Goal: Information Seeking & Learning: Learn about a topic

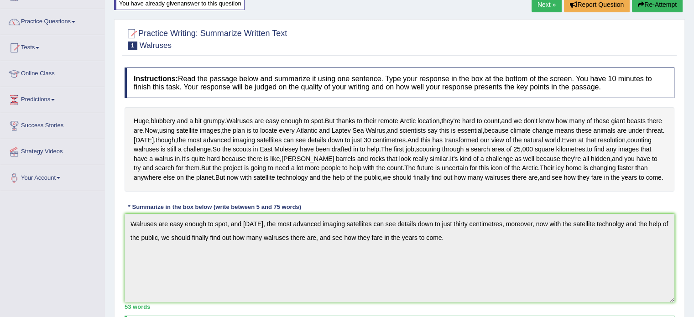
scroll to position [59, 0]
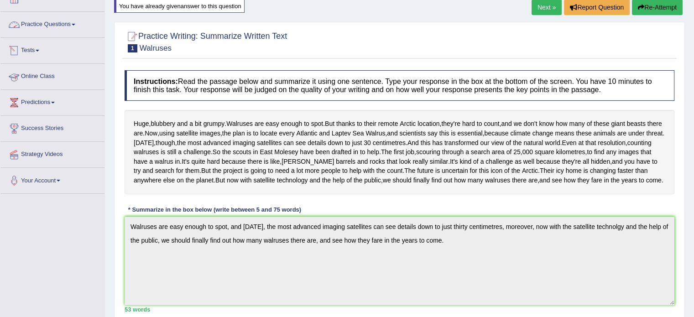
click at [71, 32] on link "Practice Questions" at bounding box center [52, 23] width 104 height 23
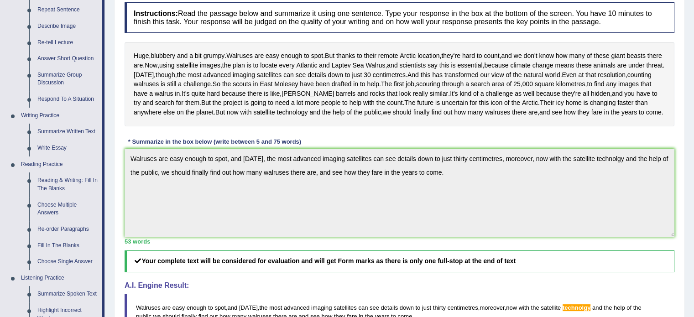
scroll to position [127, 0]
click at [66, 179] on link "Reading & Writing: Fill In The Blanks" at bounding box center [67, 185] width 69 height 24
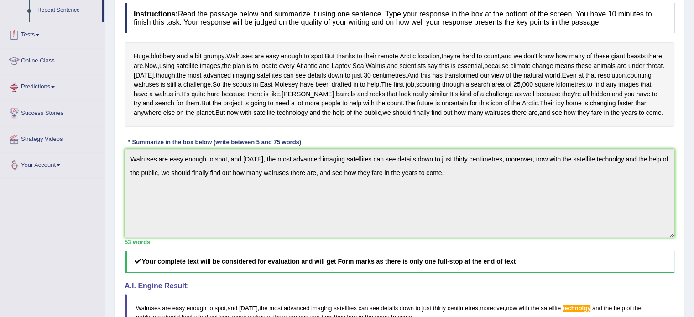
scroll to position [200, 0]
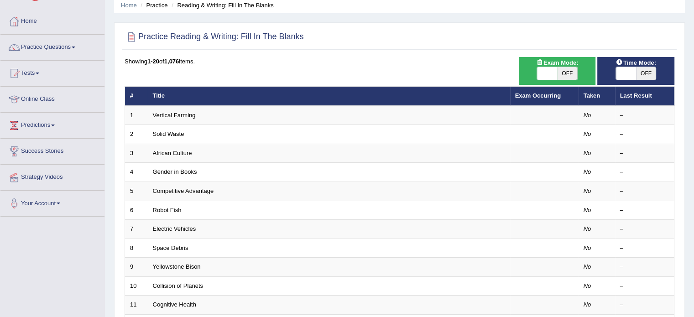
scroll to position [36, 0]
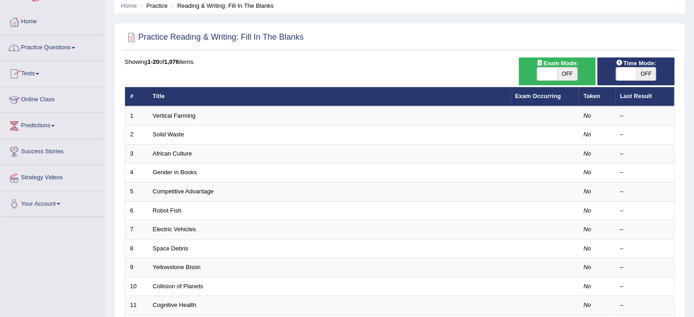
click at [68, 48] on link "Practice Questions" at bounding box center [52, 46] width 104 height 23
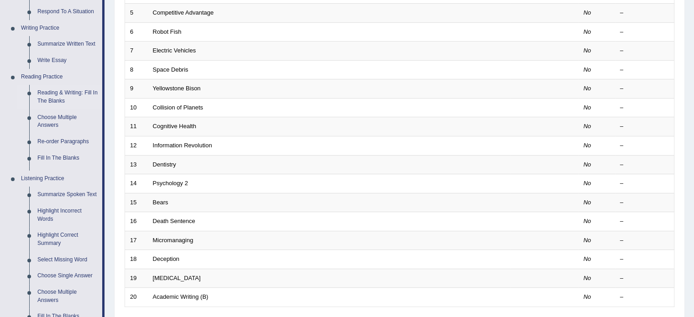
scroll to position [215, 0]
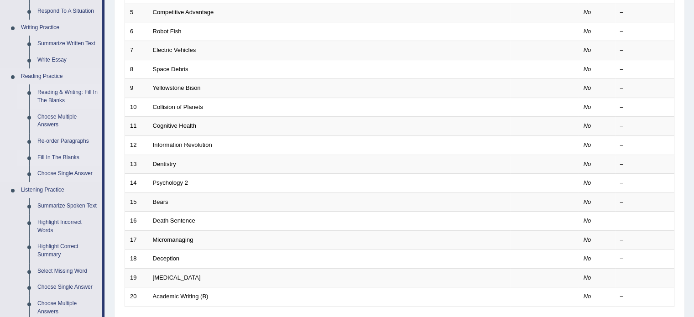
click at [68, 152] on link "Fill In The Blanks" at bounding box center [67, 158] width 69 height 16
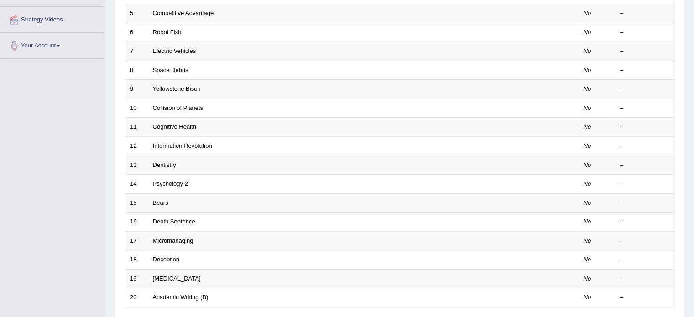
scroll to position [261, 0]
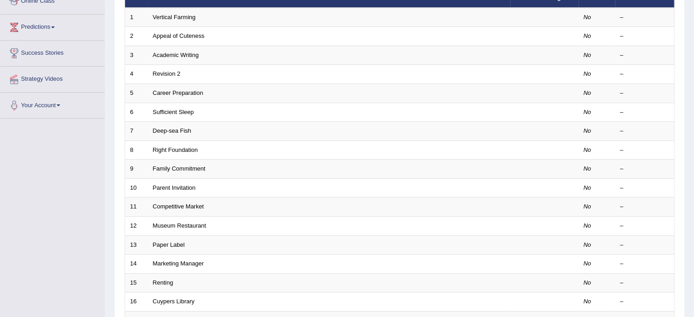
scroll to position [284, 0]
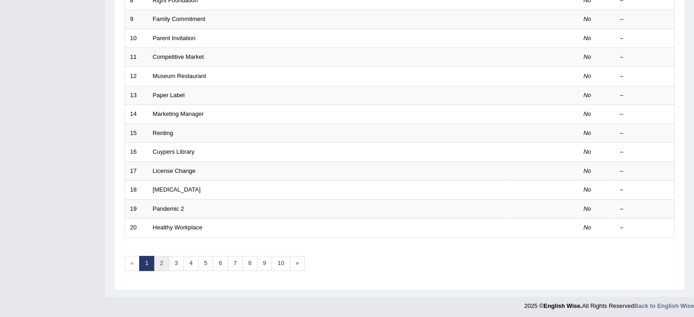
click at [162, 262] on link "2" at bounding box center [161, 263] width 15 height 15
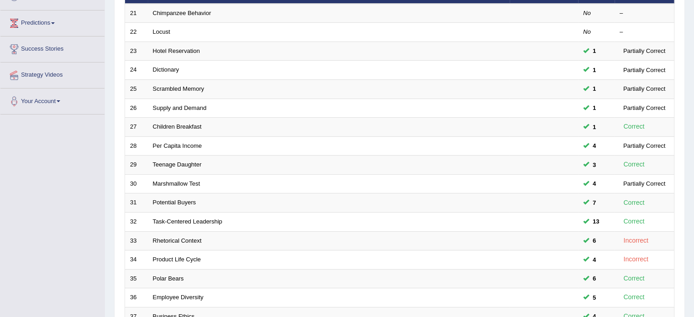
scroll to position [284, 0]
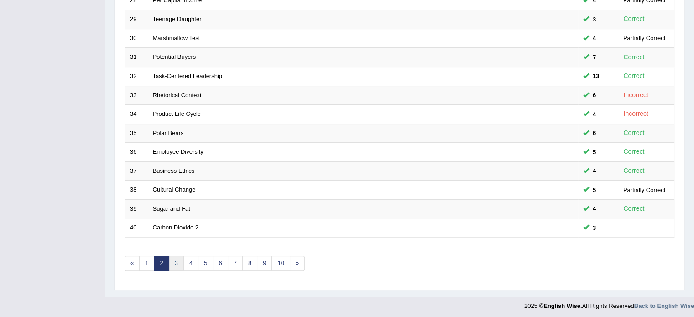
click at [177, 265] on link "3" at bounding box center [176, 263] width 15 height 15
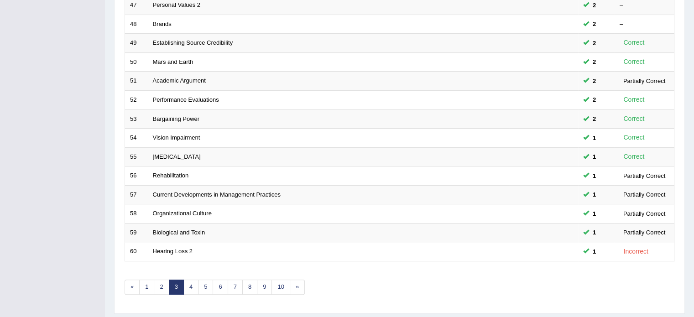
scroll to position [284, 0]
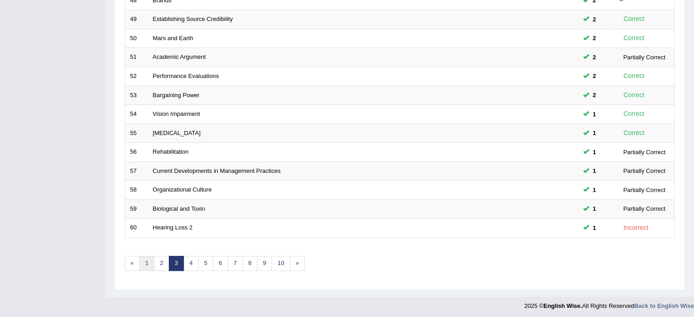
click at [150, 262] on link "1" at bounding box center [146, 263] width 15 height 15
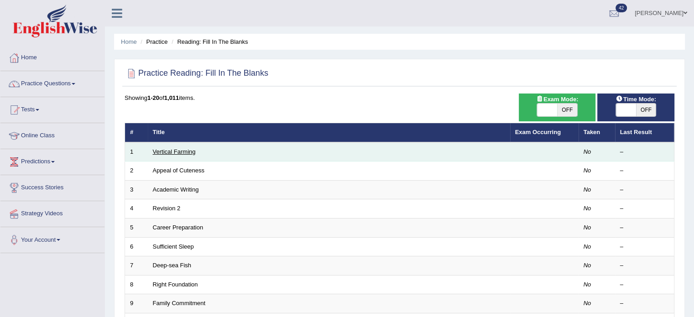
click at [181, 150] on link "Vertical Farming" at bounding box center [174, 151] width 43 height 7
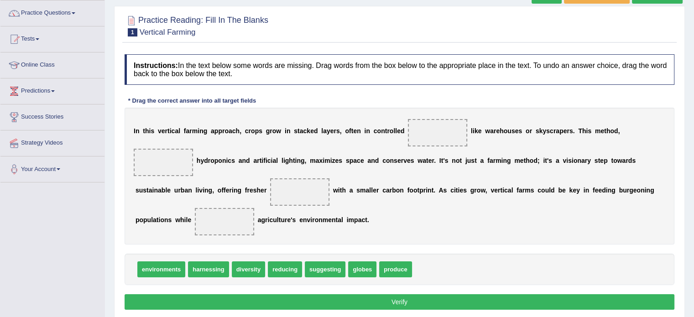
scroll to position [73, 0]
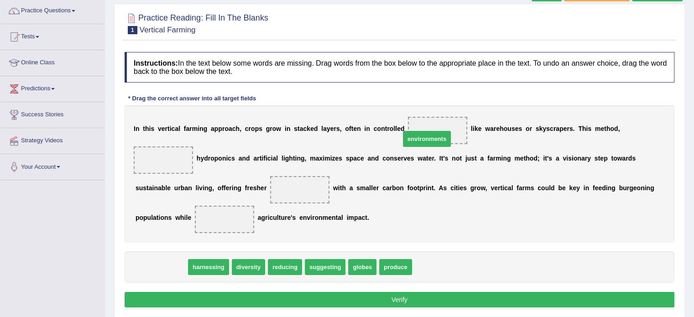
drag, startPoint x: 166, startPoint y: 263, endPoint x: 432, endPoint y: 135, distance: 294.9
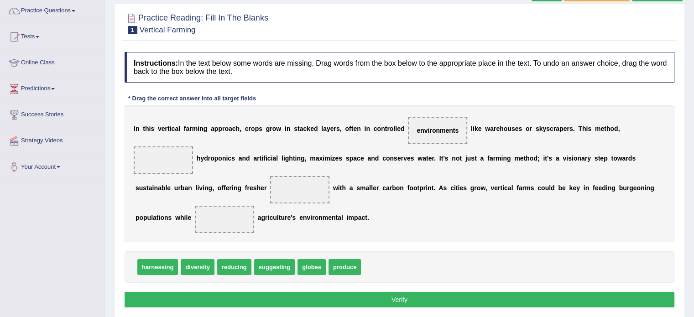
click at [212, 160] on b "o" at bounding box center [212, 158] width 4 height 7
drag, startPoint x: 342, startPoint y: 266, endPoint x: 292, endPoint y: 193, distance: 88.3
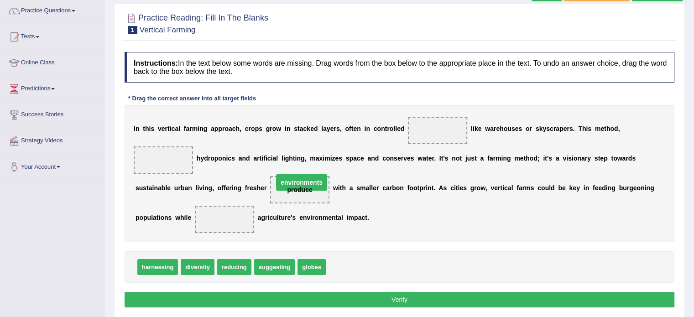
drag, startPoint x: 439, startPoint y: 127, endPoint x: 298, endPoint y: 182, distance: 151.5
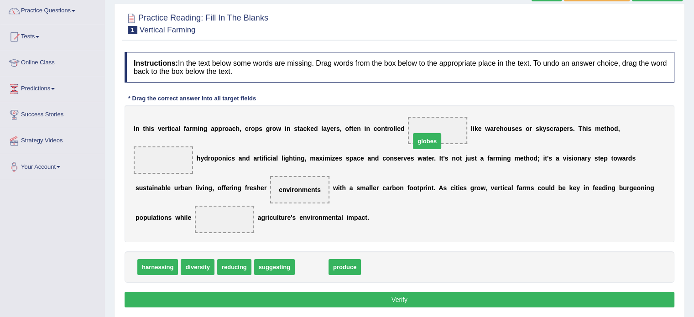
drag, startPoint x: 314, startPoint y: 261, endPoint x: 430, endPoint y: 135, distance: 170.8
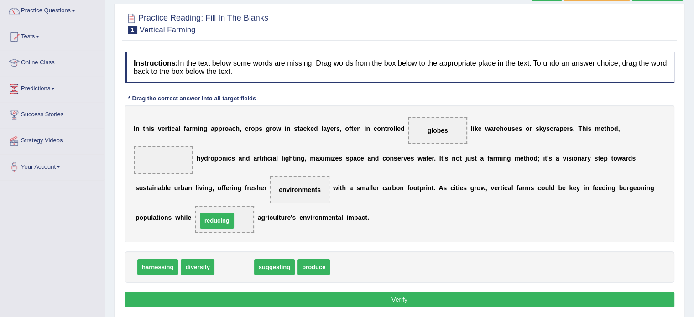
drag, startPoint x: 235, startPoint y: 271, endPoint x: 218, endPoint y: 224, distance: 49.7
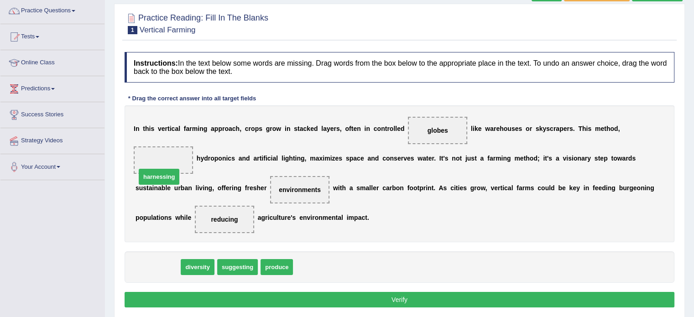
drag, startPoint x: 162, startPoint y: 268, endPoint x: 164, endPoint y: 167, distance: 100.8
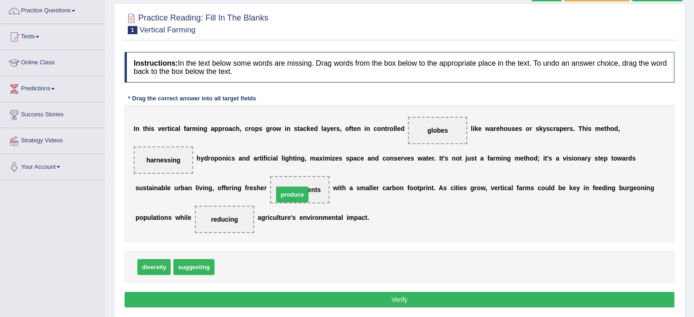
drag, startPoint x: 233, startPoint y: 267, endPoint x: 293, endPoint y: 194, distance: 94.6
drag, startPoint x: 245, startPoint y: 264, endPoint x: 430, endPoint y: 129, distance: 228.9
click at [417, 293] on button "Verify" at bounding box center [400, 300] width 550 height 16
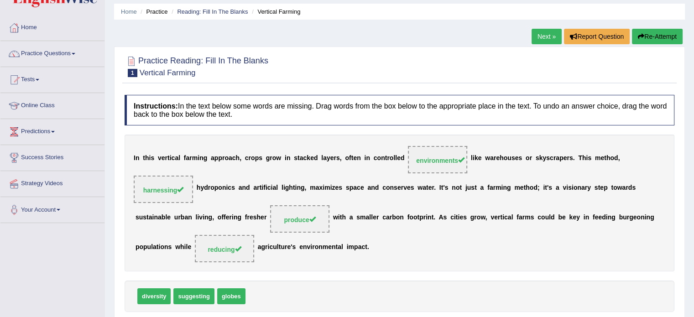
scroll to position [0, 0]
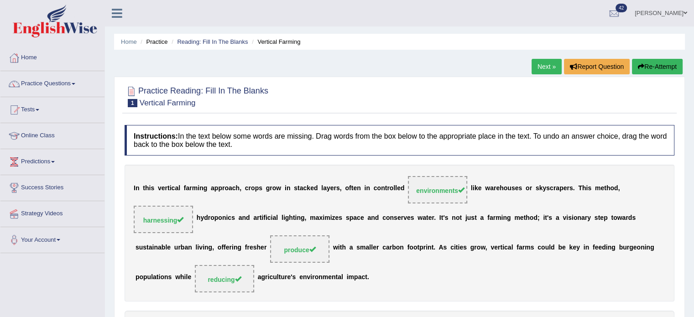
click at [545, 160] on div "Instructions: In the text below some words are missing. Drag words from the box…" at bounding box center [399, 256] width 554 height 273
click at [538, 62] on link "Next »" at bounding box center [547, 67] width 30 height 16
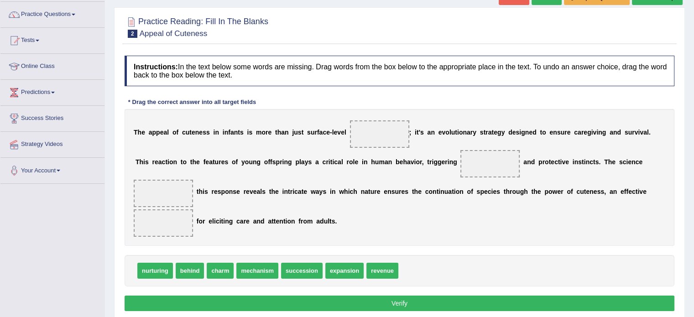
scroll to position [70, 0]
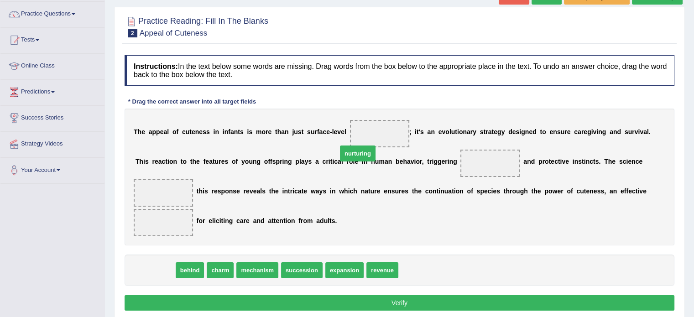
drag, startPoint x: 151, startPoint y: 269, endPoint x: 360, endPoint y: 143, distance: 244.2
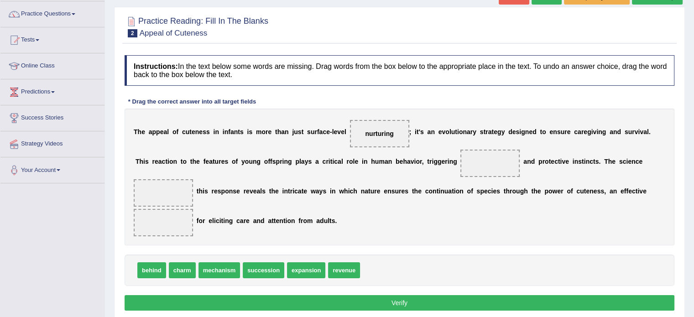
click at [428, 242] on div "T h e a p p e a l o f c u t e n e s s i n i n f a n t s i s m o r e t h a n j u…" at bounding box center [400, 177] width 550 height 137
click at [588, 167] on div "T h e a p p e a l o f c u t e n e s s i n i n f a n t s i s m o r e t h a n j u…" at bounding box center [400, 177] width 550 height 137
drag, startPoint x: 185, startPoint y: 271, endPoint x: 174, endPoint y: 232, distance: 40.7
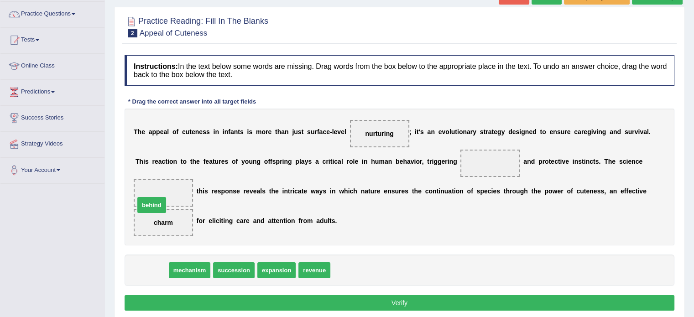
drag, startPoint x: 159, startPoint y: 266, endPoint x: 159, endPoint y: 200, distance: 65.2
click at [159, 200] on span at bounding box center [163, 192] width 59 height 27
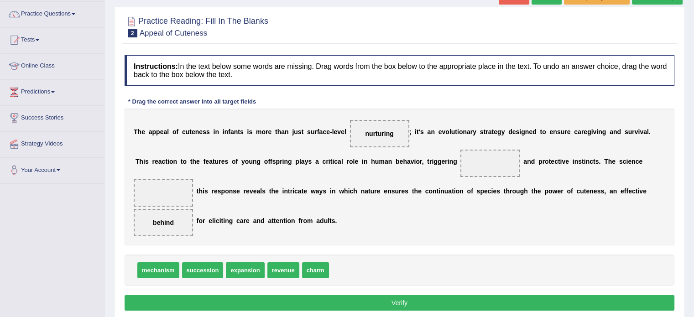
drag, startPoint x: 165, startPoint y: 217, endPoint x: 167, endPoint y: 187, distance: 29.7
click at [167, 187] on div "T h e a p p e a l o f c u t e n e s s i n i n f a n t s i s m o r e t h a n j u…" at bounding box center [400, 177] width 550 height 137
drag, startPoint x: 169, startPoint y: 206, endPoint x: 173, endPoint y: 187, distance: 19.2
drag, startPoint x: 172, startPoint y: 271, endPoint x: 172, endPoint y: 231, distance: 39.7
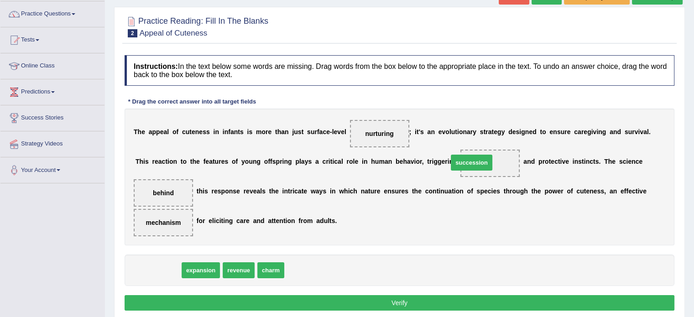
drag, startPoint x: 148, startPoint y: 268, endPoint x: 463, endPoint y: 158, distance: 333.3
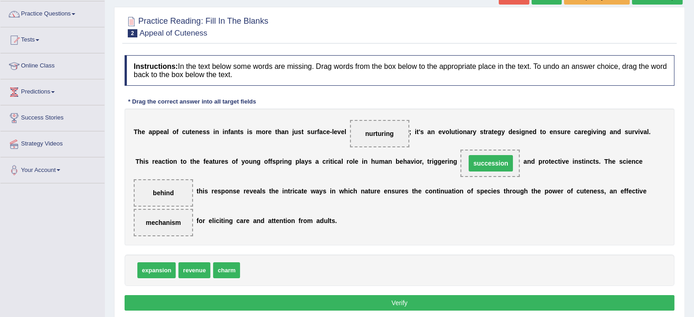
click at [463, 158] on span "succession" at bounding box center [489, 163] width 59 height 27
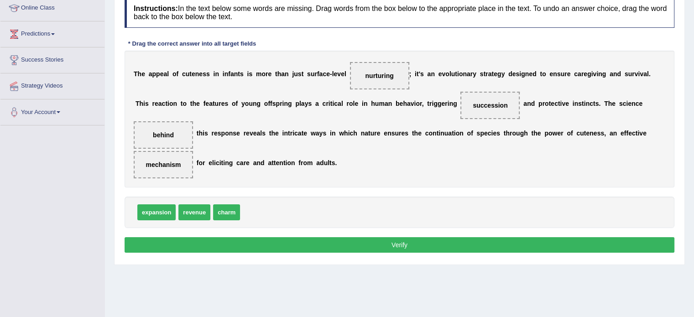
scroll to position [130, 0]
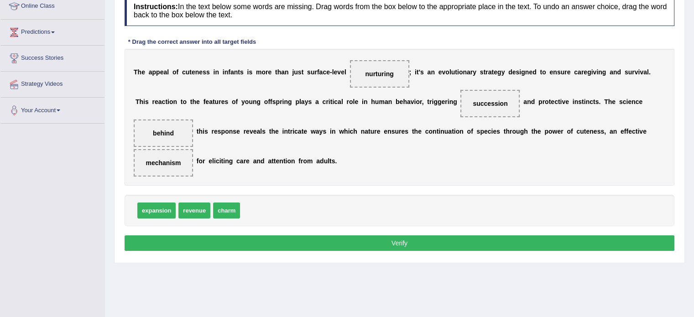
click at [362, 240] on button "Verify" at bounding box center [400, 243] width 550 height 16
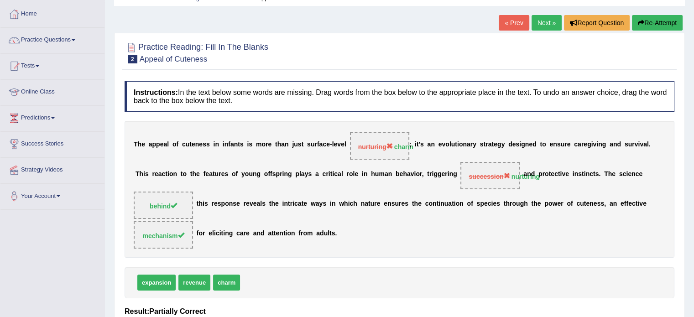
scroll to position [4, 0]
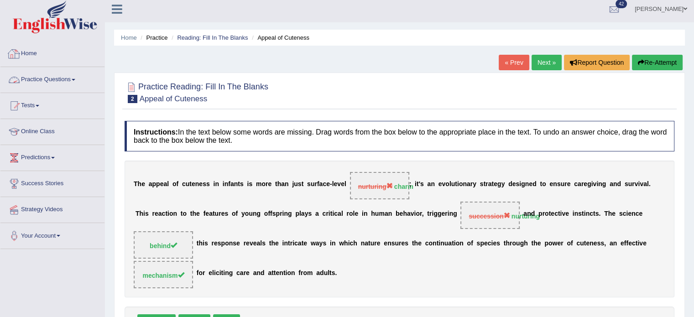
click at [74, 76] on link "Practice Questions" at bounding box center [52, 78] width 104 height 23
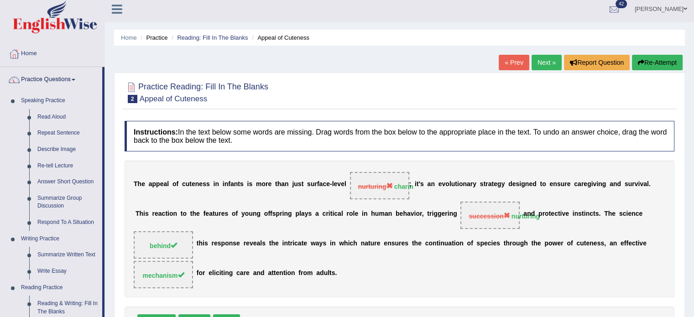
scroll to position [50, 0]
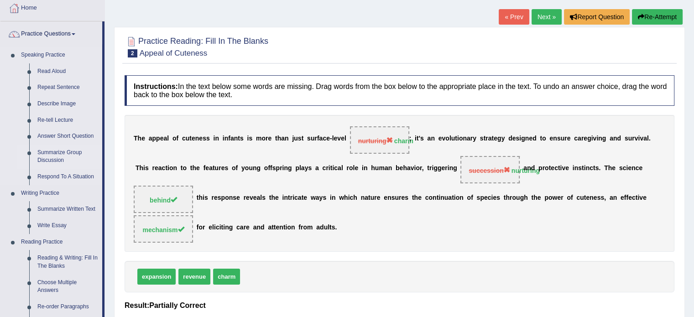
click at [71, 151] on link "Summarize Group Discussion" at bounding box center [67, 157] width 69 height 24
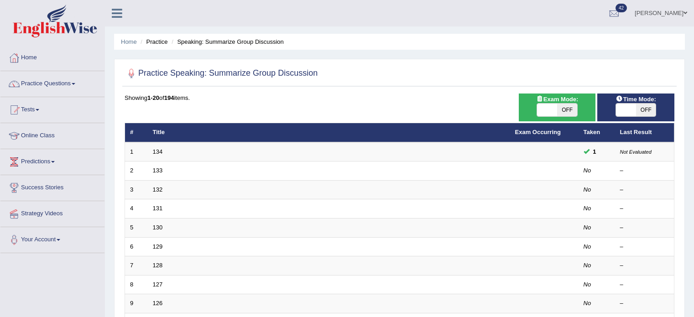
click at [156, 151] on link "134" at bounding box center [158, 151] width 10 height 7
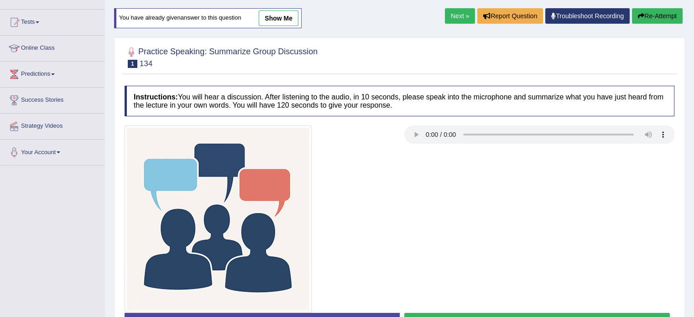
scroll to position [88, 0]
click at [451, 20] on link "Next »" at bounding box center [460, 16] width 30 height 16
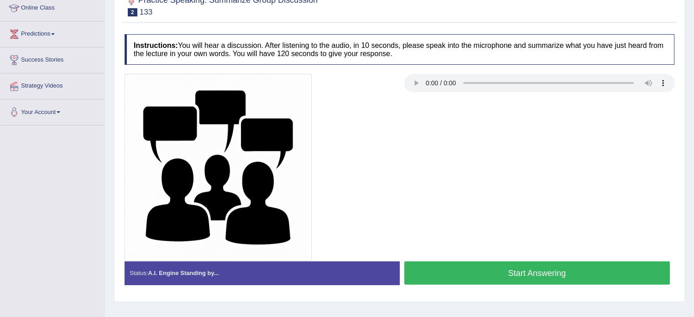
click at [402, 115] on div at bounding box center [399, 167] width 559 height 187
click at [489, 277] on button "Start Answering" at bounding box center [537, 272] width 266 height 23
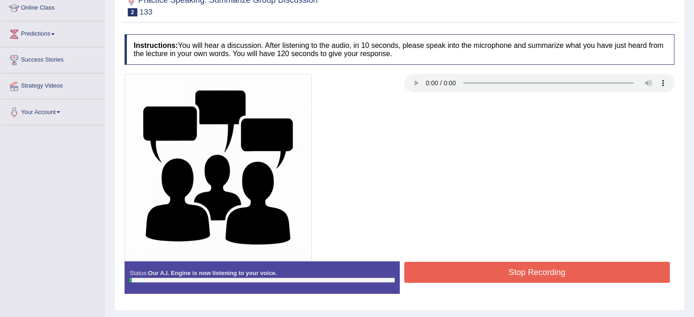
click at [480, 271] on button "Stop Recording" at bounding box center [537, 272] width 266 height 21
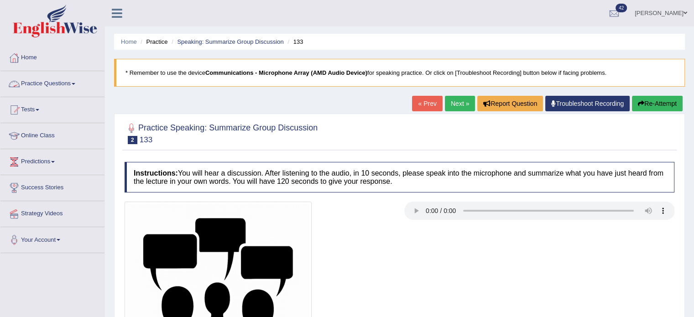
click at [69, 89] on link "Practice Questions" at bounding box center [52, 82] width 104 height 23
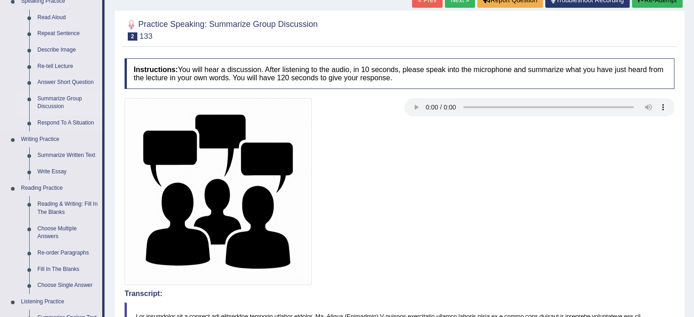
scroll to position [114, 0]
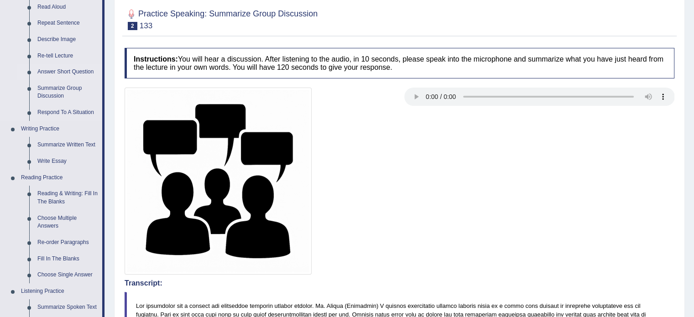
click at [55, 73] on link "Answer Short Question" at bounding box center [67, 72] width 69 height 16
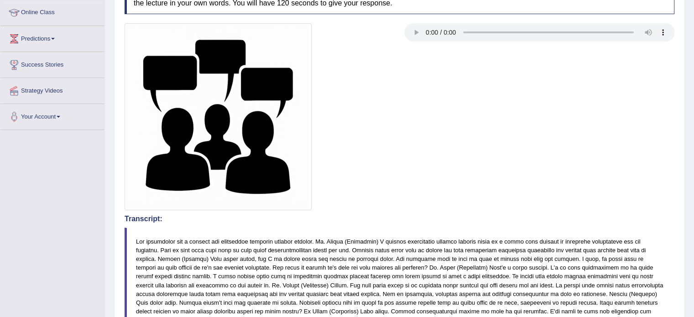
scroll to position [248, 0]
